Goal: Information Seeking & Learning: Understand process/instructions

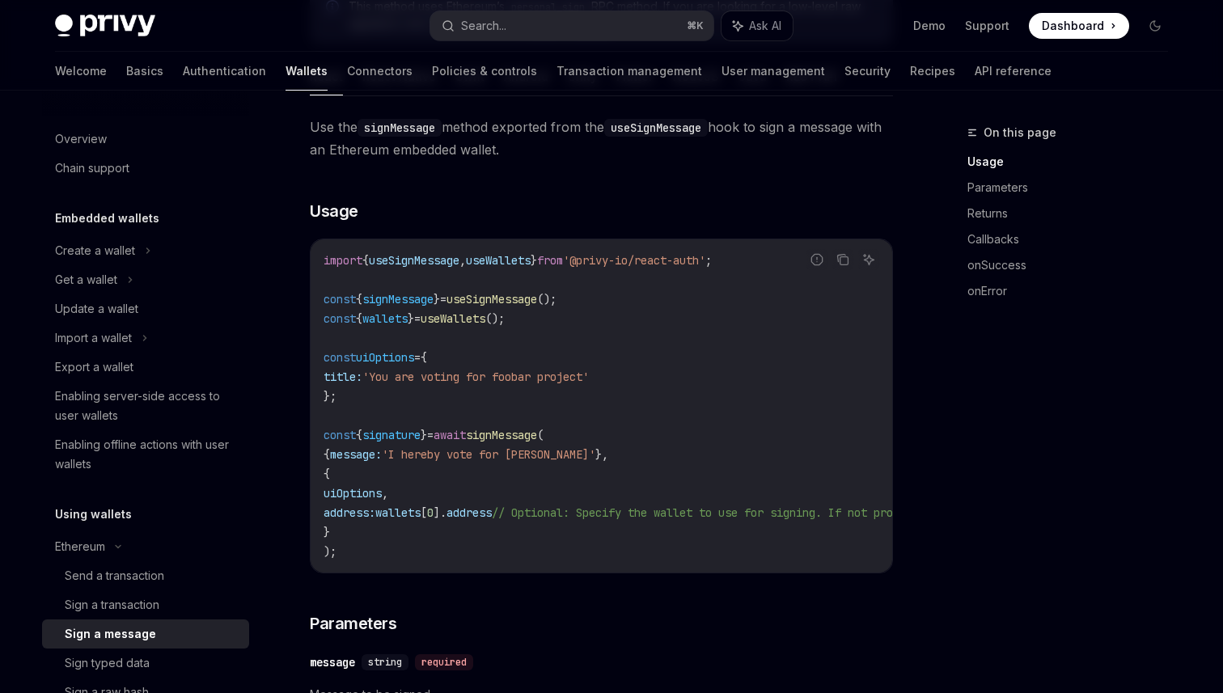
scroll to position [223, 0]
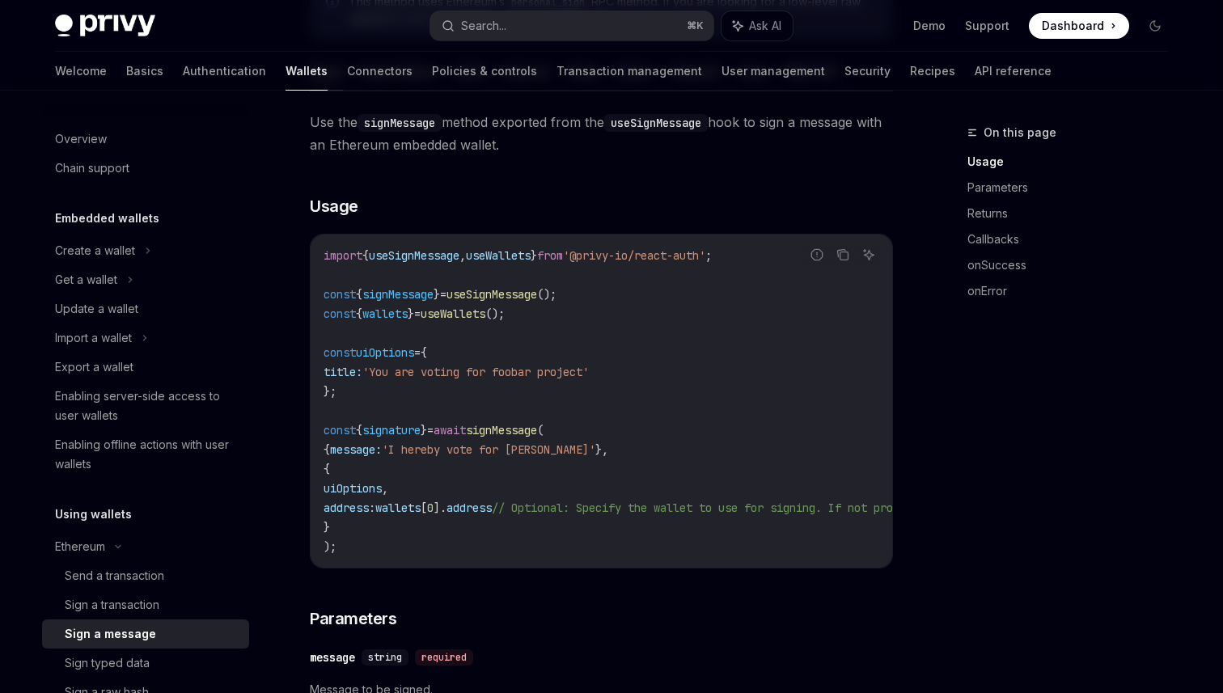
click at [531, 260] on span "useWallets" at bounding box center [498, 255] width 65 height 15
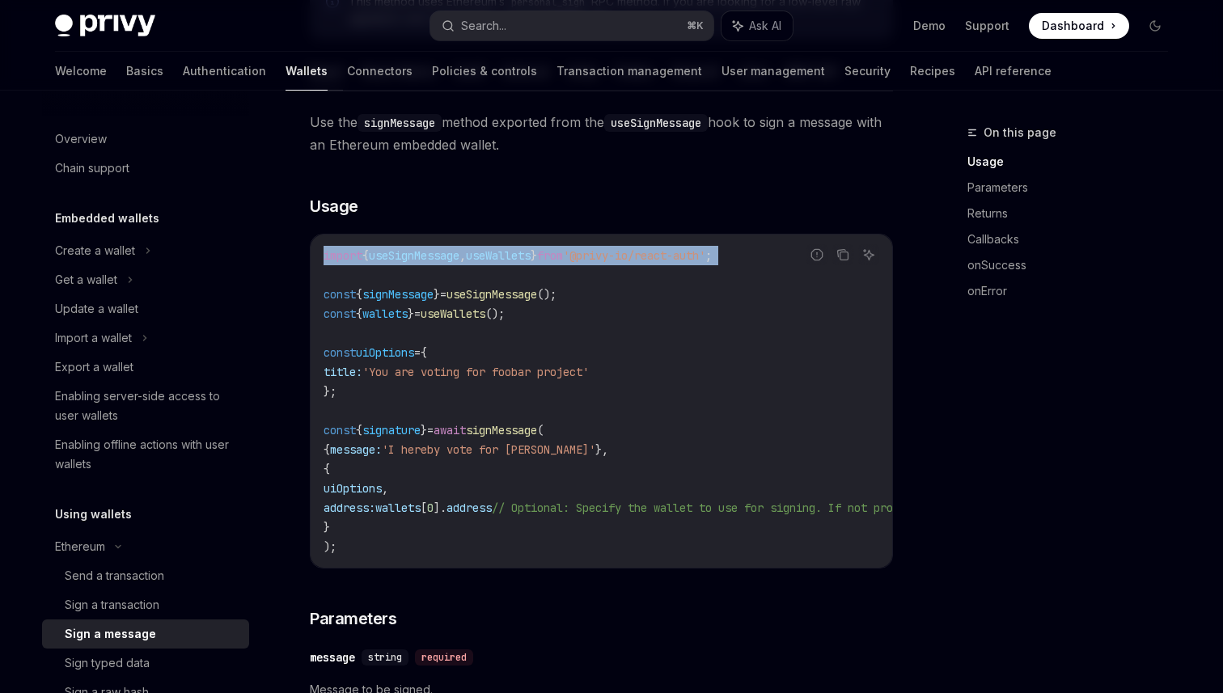
click at [531, 260] on span "useWallets" at bounding box center [498, 255] width 65 height 15
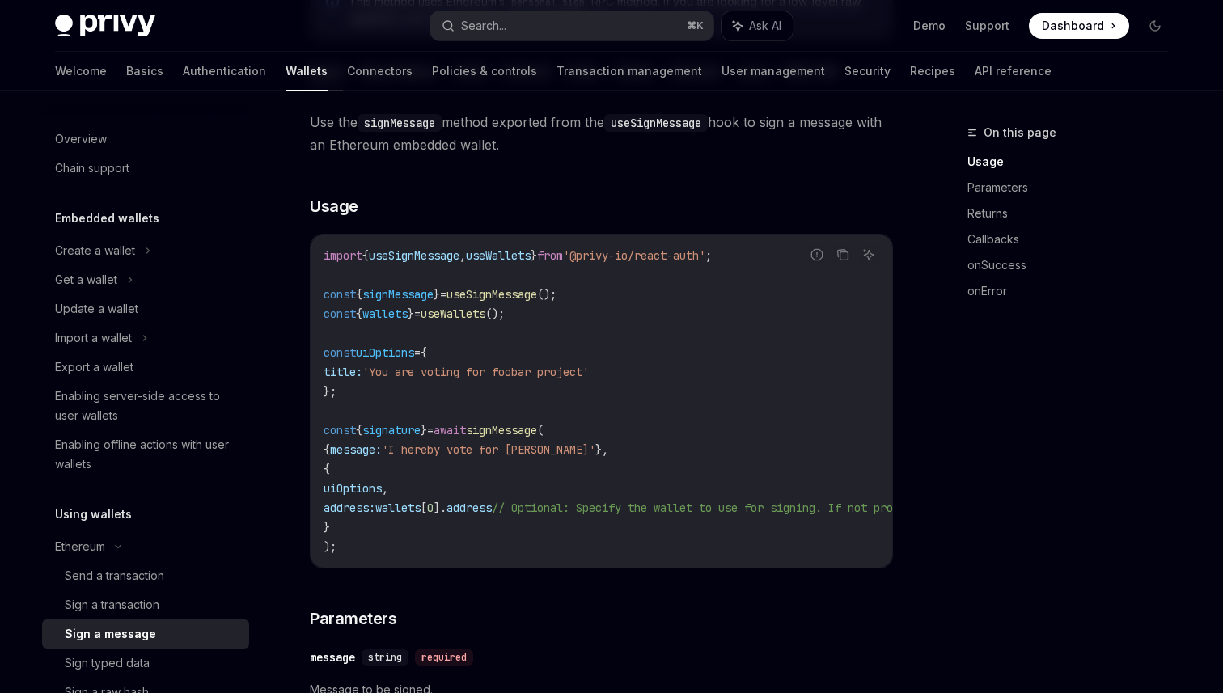
click at [514, 296] on span "useSignMessage" at bounding box center [492, 294] width 91 height 15
copy code "const { signMessage } = useSignMessage ();"
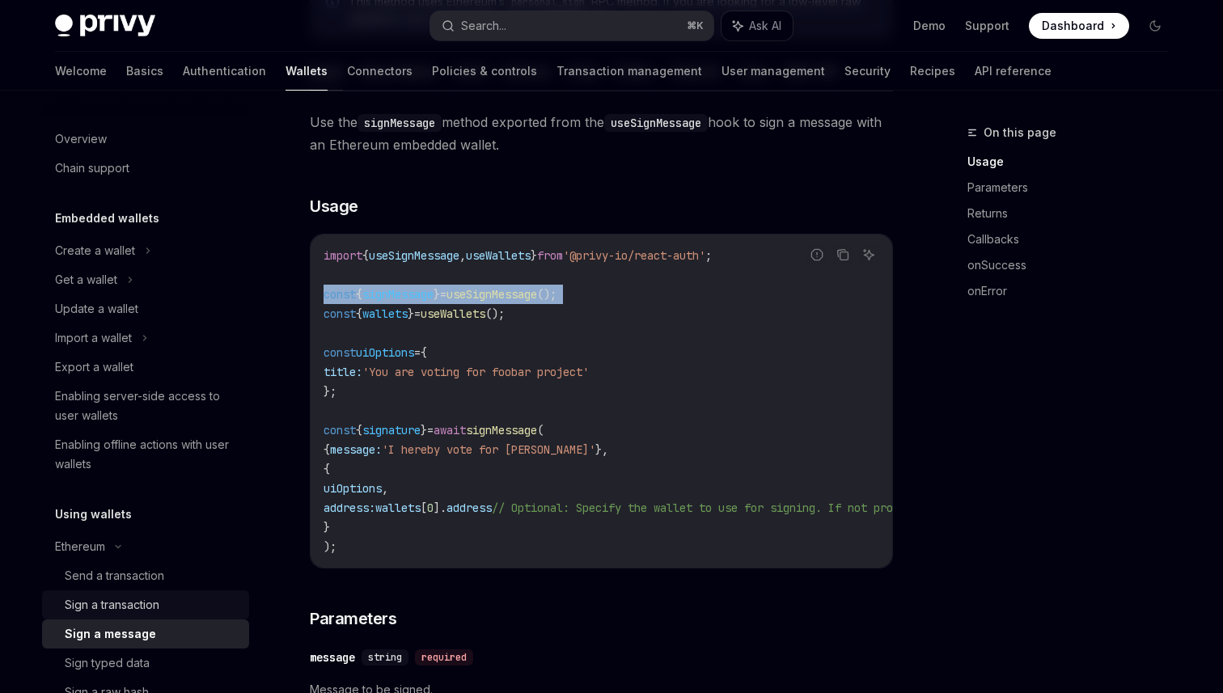
click at [138, 606] on div "Sign a transaction" at bounding box center [112, 604] width 95 height 19
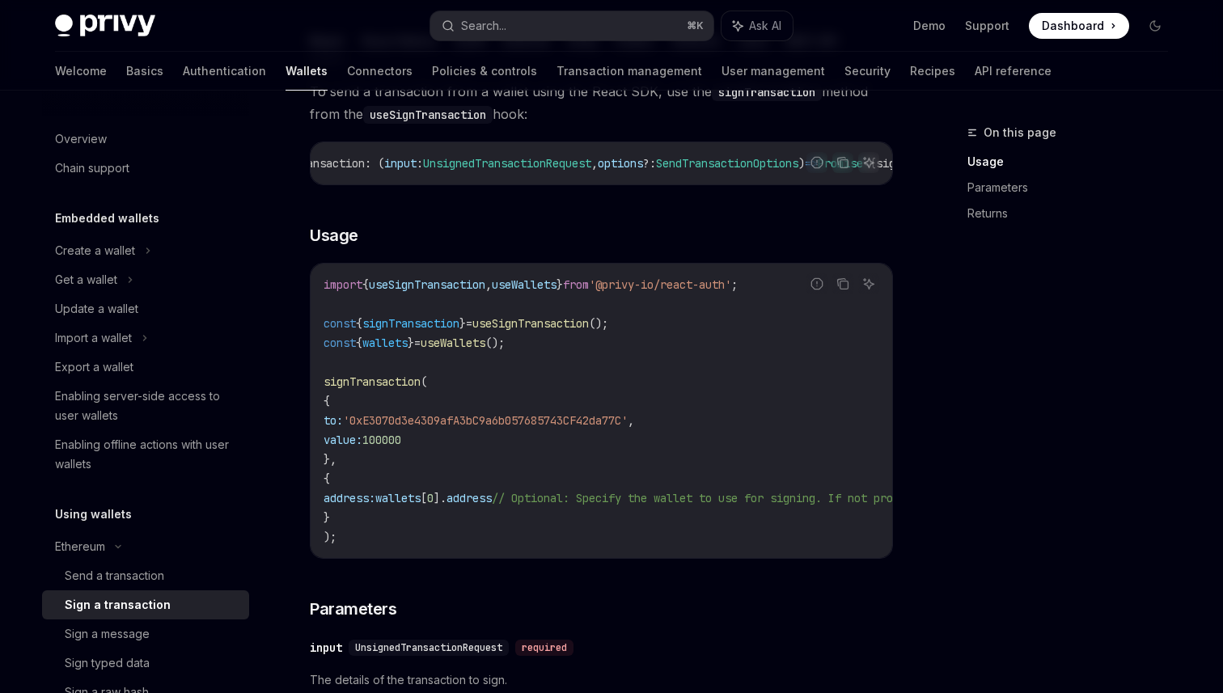
scroll to position [0, 86]
click at [111, 629] on div "Sign a message" at bounding box center [107, 634] width 85 height 19
type textarea "*"
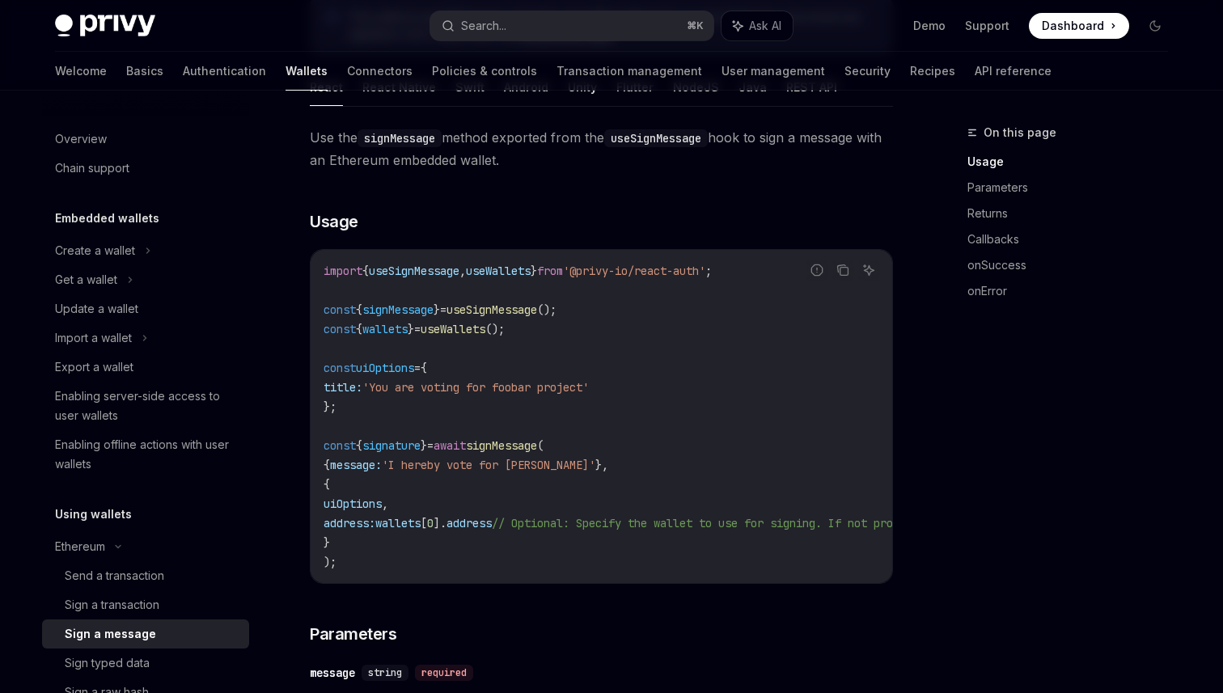
scroll to position [218, 0]
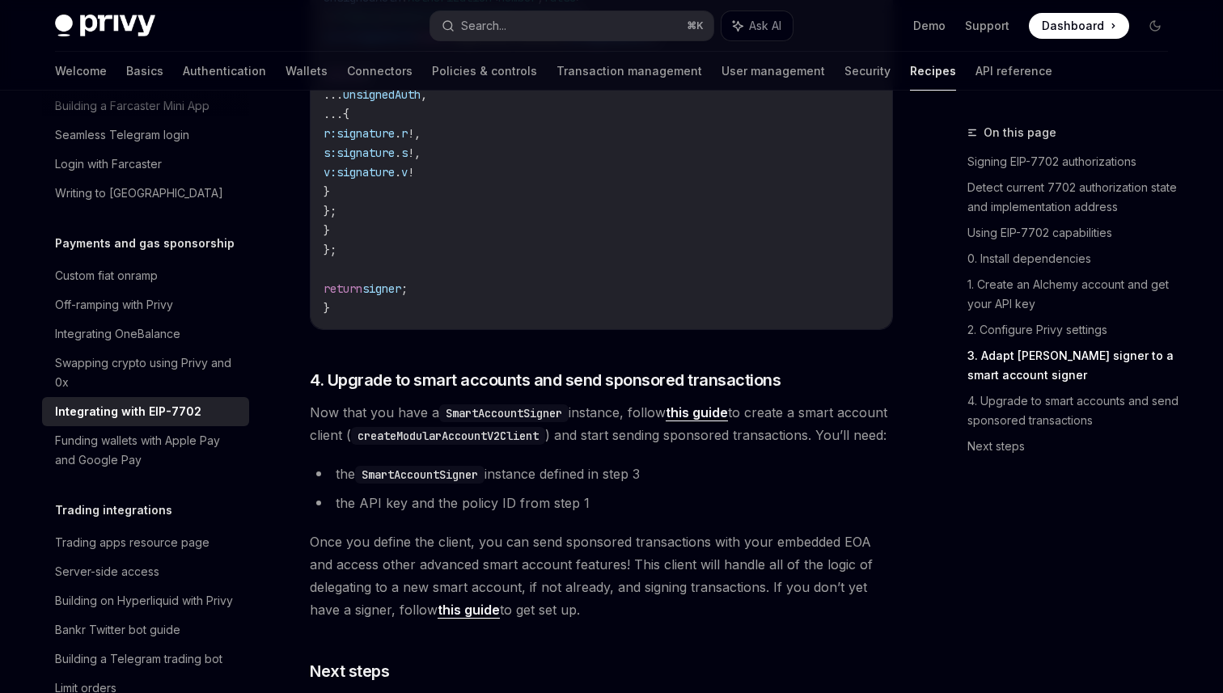
scroll to position [3728, 0]
